Goal: Information Seeking & Learning: Understand process/instructions

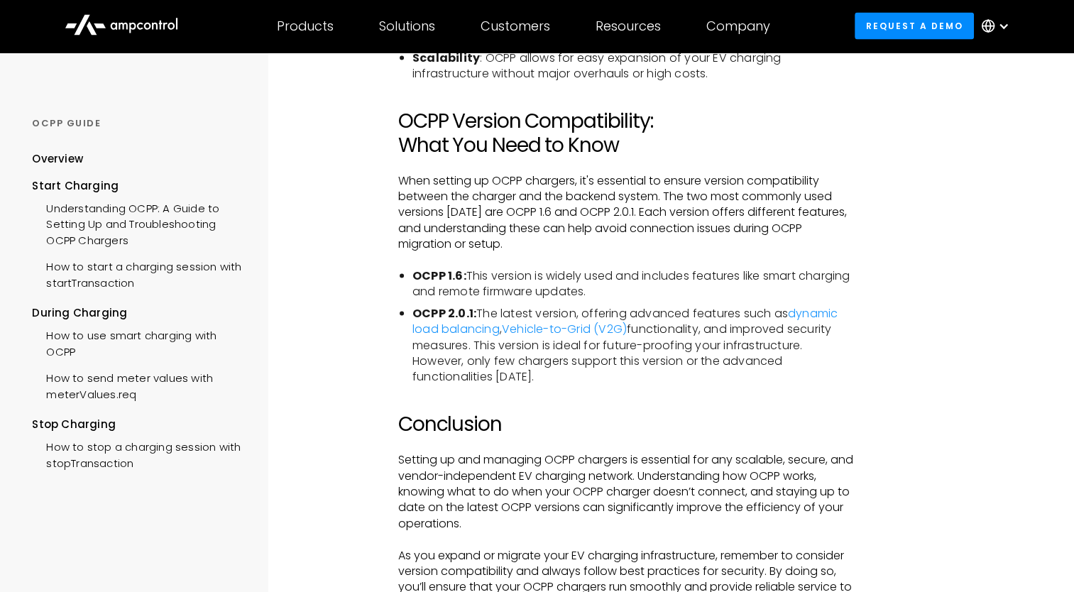
scroll to position [2866, 0]
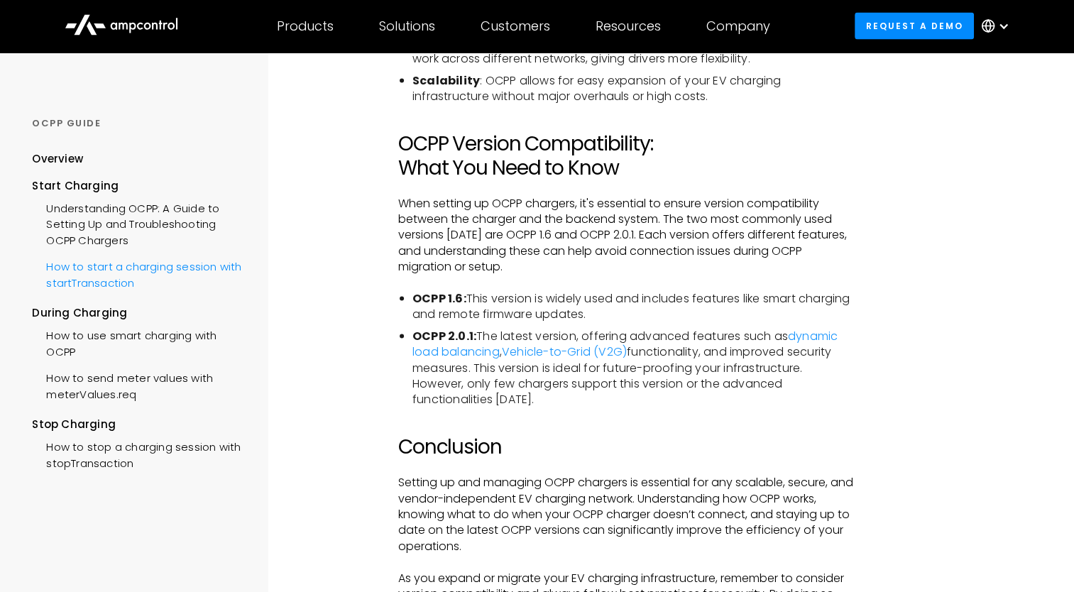
click at [139, 279] on div "How to start a charging session with startTransaction" at bounding box center [139, 273] width 215 height 43
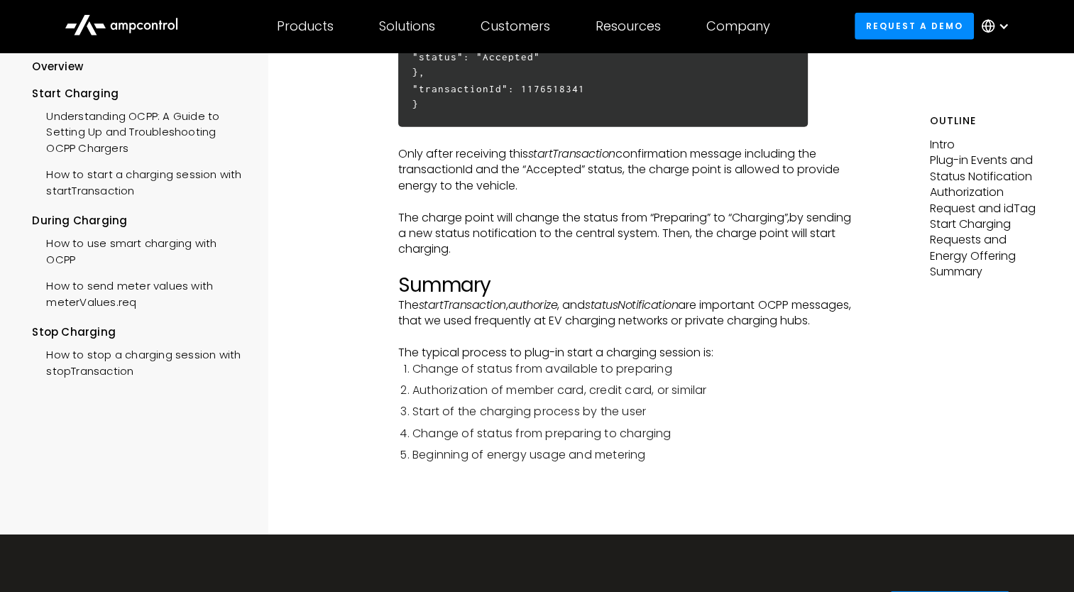
scroll to position [3774, 0]
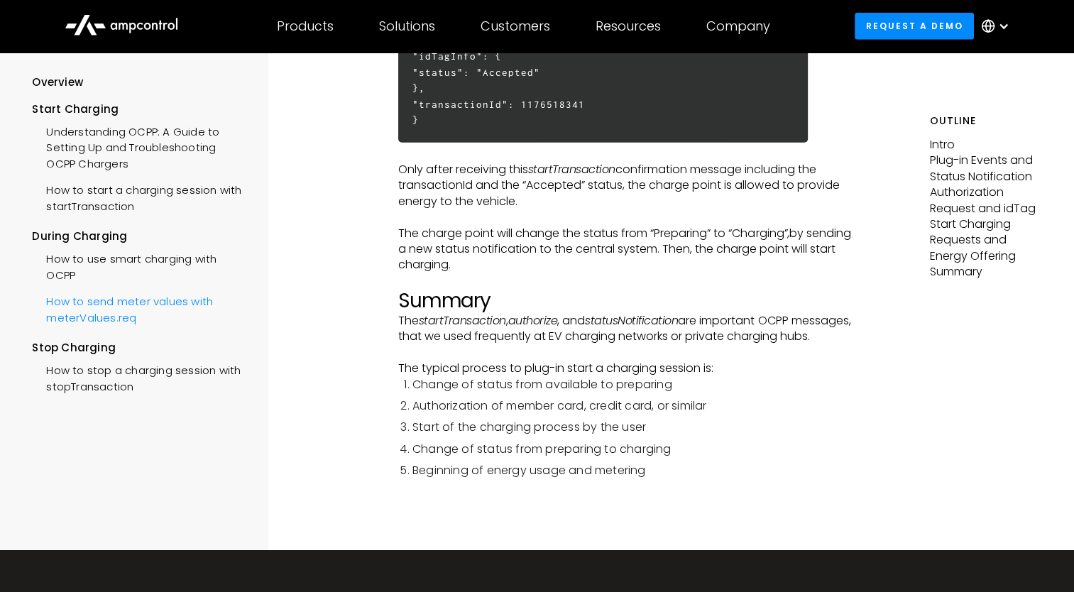
click at [102, 330] on div "How to send meter values with meterValues.req" at bounding box center [139, 308] width 215 height 43
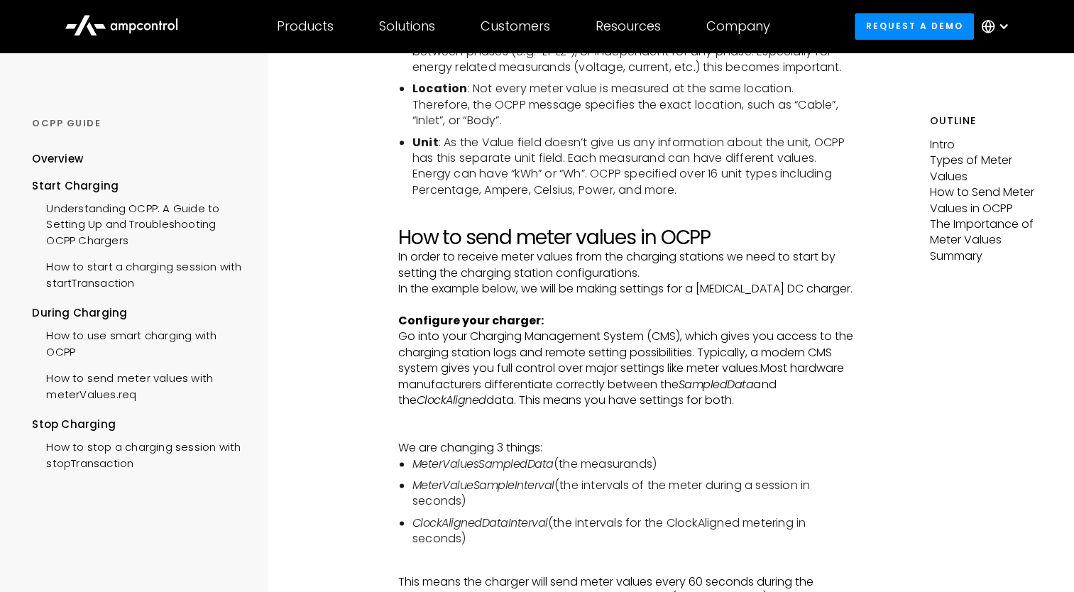
scroll to position [1840, 0]
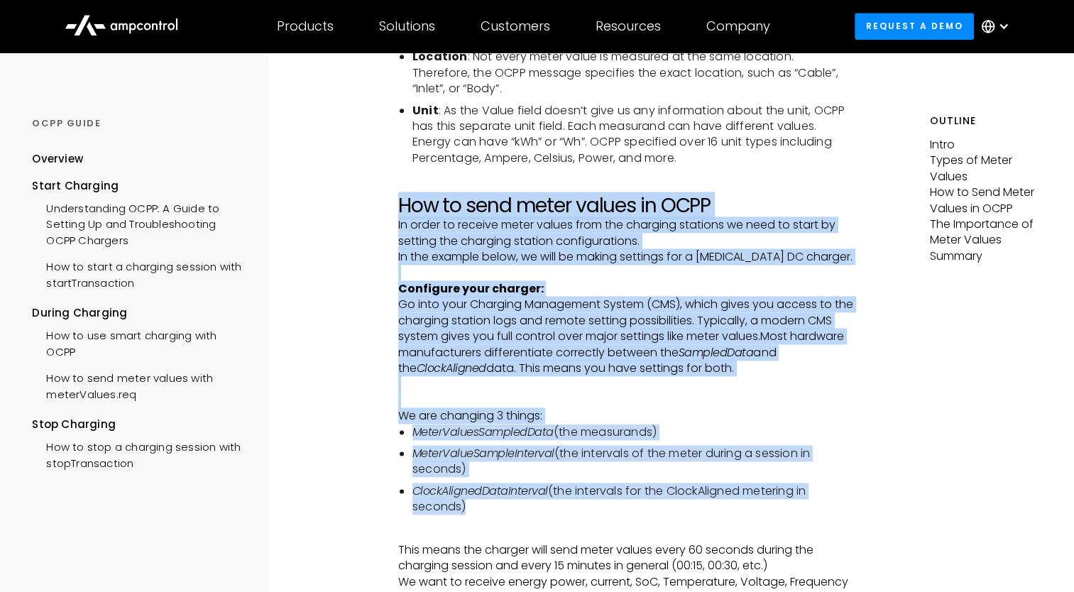
drag, startPoint x: 397, startPoint y: 198, endPoint x: 511, endPoint y: 510, distance: 332.3
click at [511, 510] on div "Intro Meter readings are one of the most important elements of energy billing, …" at bounding box center [626, 533] width 456 height 4251
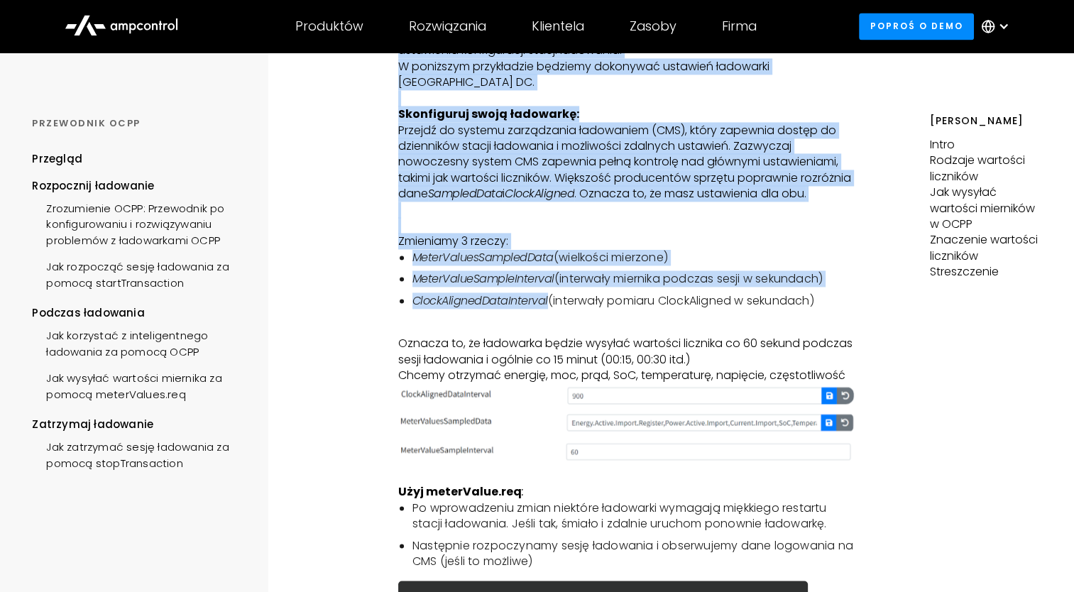
scroll to position [2072, 0]
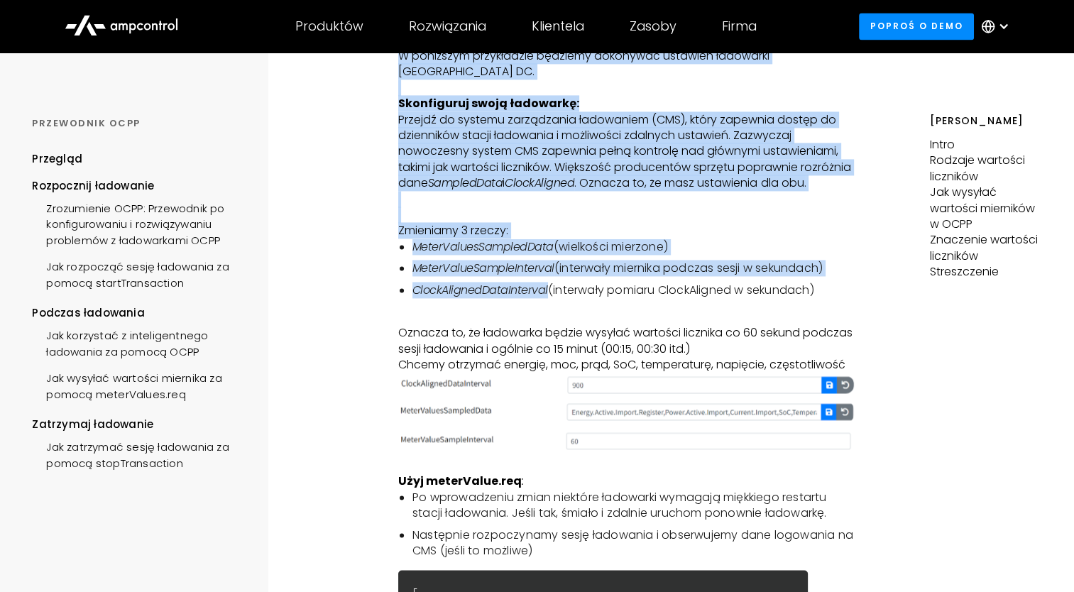
click at [799, 411] on img at bounding box center [626, 411] width 456 height 21
click at [840, 413] on img at bounding box center [626, 411] width 456 height 21
click at [832, 413] on img at bounding box center [626, 411] width 456 height 21
click at [851, 414] on img at bounding box center [626, 411] width 456 height 21
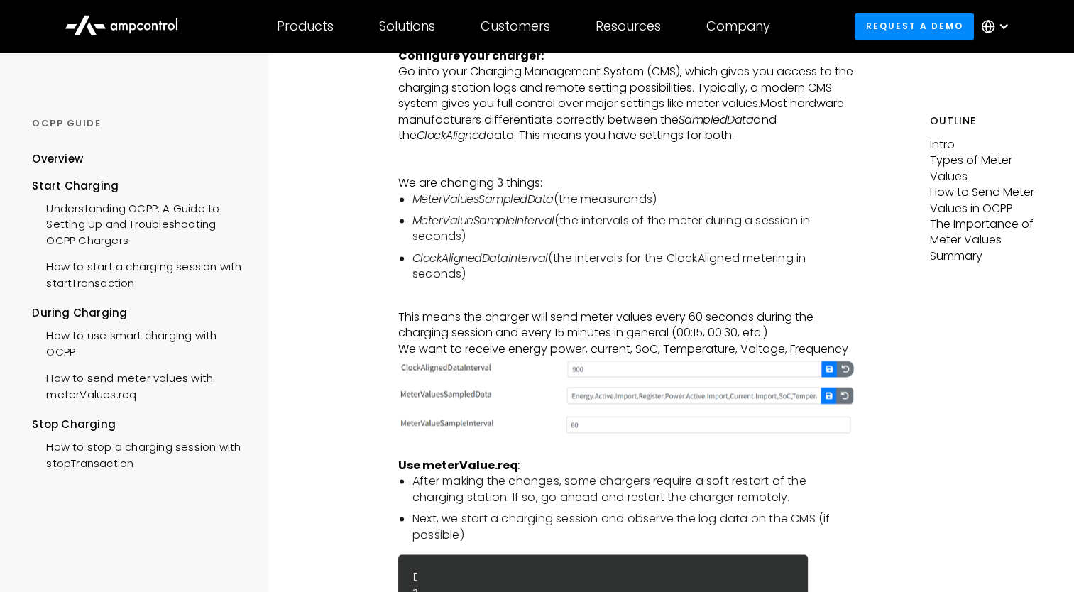
click at [542, 253] on em "ClockAlignedDataInterval" at bounding box center [480, 258] width 136 height 16
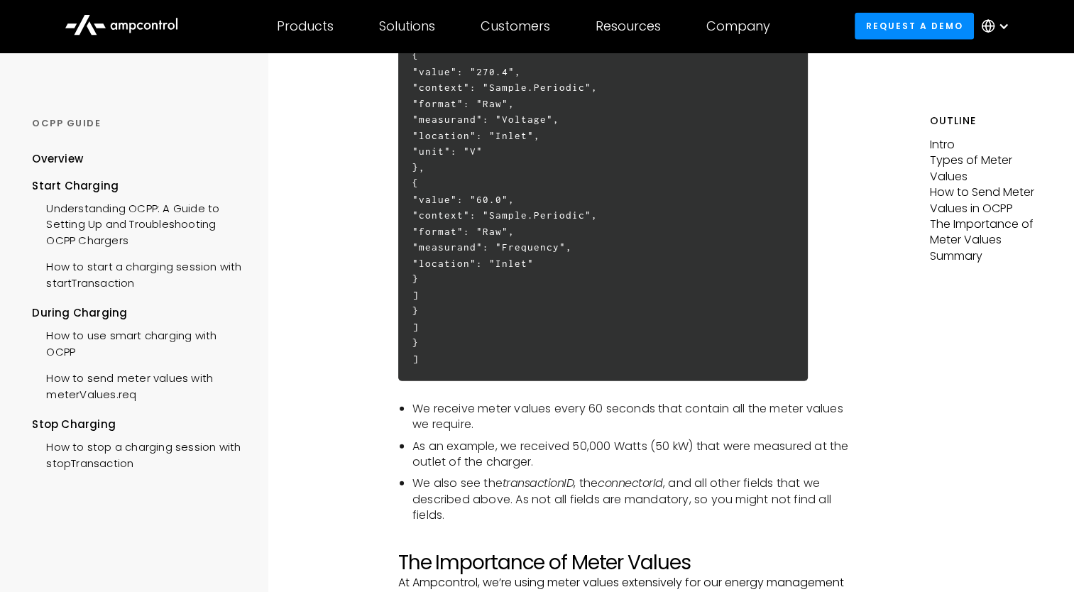
scroll to position [3418, 0]
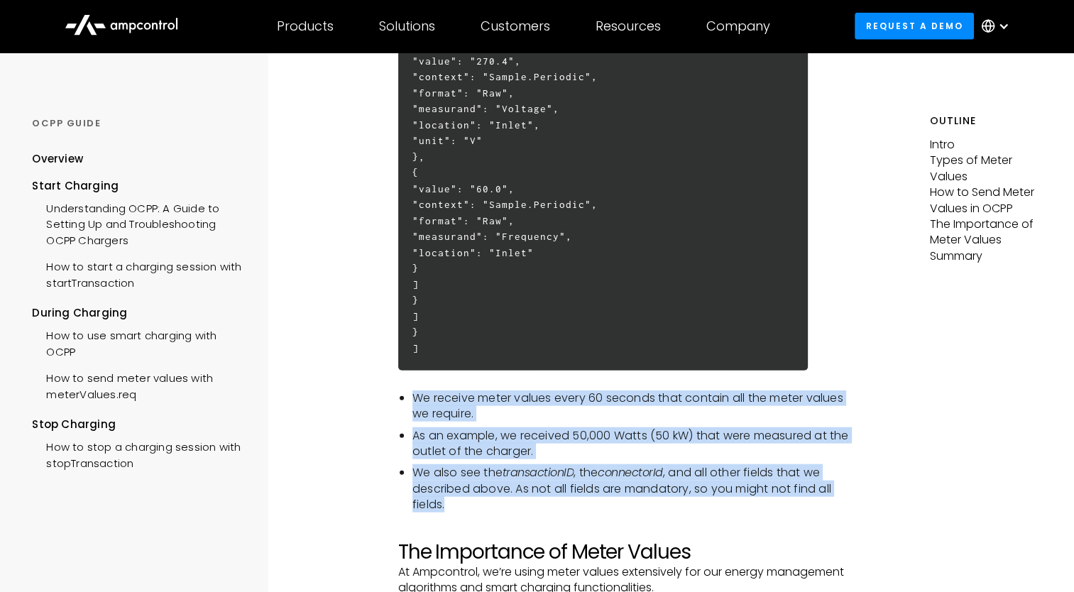
drag, startPoint x: 415, startPoint y: 416, endPoint x: 476, endPoint y: 523, distance: 123.3
click at [476, 513] on ul "We receive meter values every 60 seconds that contain all the meter values we r…" at bounding box center [626, 451] width 456 height 123
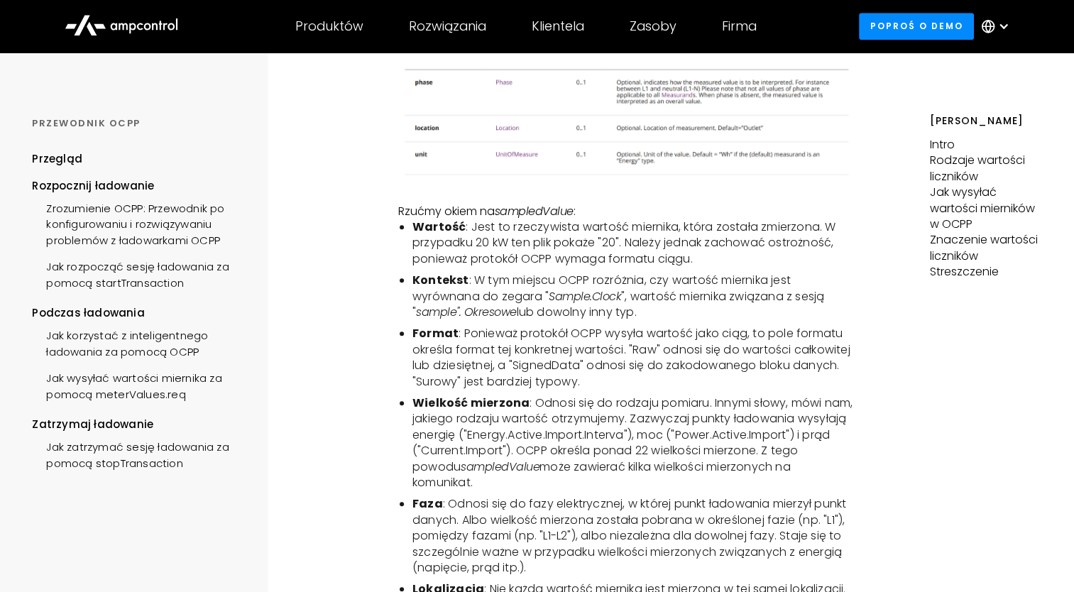
scroll to position [1339, 0]
